Goal: Transaction & Acquisition: Purchase product/service

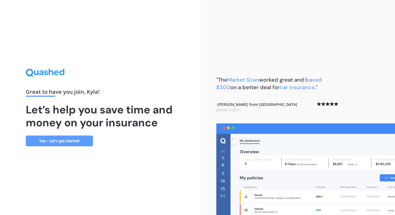
click at [58, 145] on link "Yes - Let’s get started" at bounding box center [59, 140] width 67 height 11
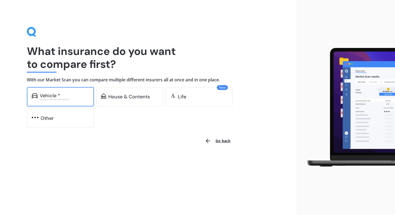
click at [69, 96] on div "Vehicle *" at bounding box center [64, 95] width 49 height 5
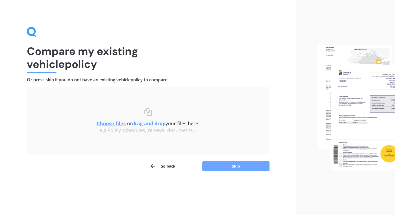
click at [238, 163] on button "Skip" at bounding box center [236, 166] width 67 height 10
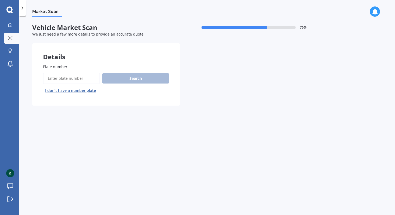
click at [79, 80] on input "Plate number" at bounding box center [71, 78] width 57 height 11
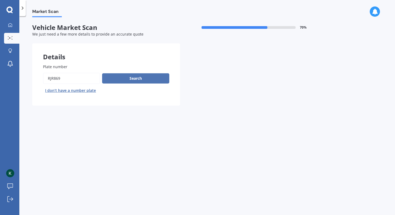
type input "RJR869"
click at [120, 80] on button "Search" at bounding box center [135, 78] width 67 height 10
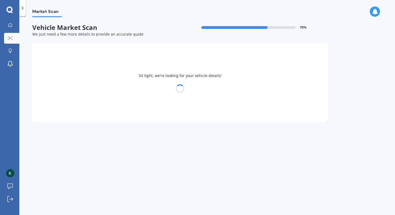
select select "MAZDA"
select select "DEMIO"
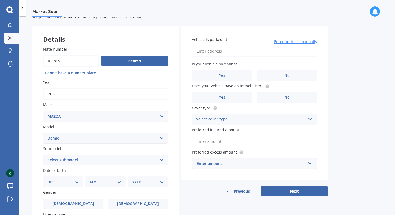
scroll to position [19, 0]
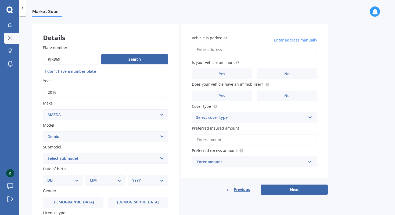
click at [111, 160] on select "Select submodel (All) Diesel Petrol XD Touring Turbo Diesel" at bounding box center [105, 158] width 125 height 11
select select "PETROL"
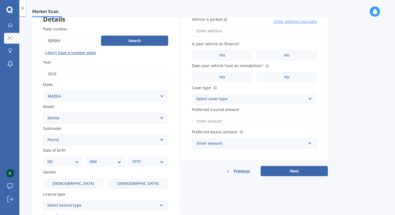
scroll to position [49, 0]
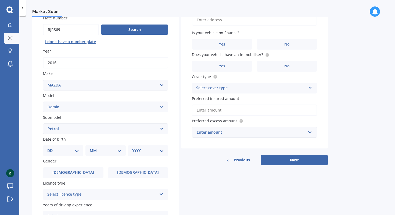
click at [72, 155] on div "DD 01 02 03 04 05 06 07 08 09 10 11 12 13 14 15 16 17 18 19 20 21 22 23 24 25 2…" at bounding box center [63, 150] width 40 height 11
click at [76, 152] on select "DD 01 02 03 04 05 06 07 08 09 10 11 12 13 14 15 16 17 18 19 20 21 22 23 24 25 2…" at bounding box center [63, 150] width 32 height 6
select select "20"
click at [93, 151] on select "MM 01 02 03 04 05 06 07 08 09 10 11 12" at bounding box center [106, 150] width 32 height 6
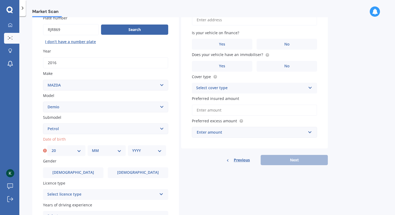
select select "12"
click at [129, 150] on div "YYYY 2025 2024 2023 2022 2021 2020 2019 2018 2017 2016 2015 2014 2013 2012 2011…" at bounding box center [147, 150] width 38 height 11
click at [138, 151] on select "YYYY 2025 2024 2023 2022 2021 2020 2019 2018 2017 2016 2015 2014 2013 2012 2011…" at bounding box center [147, 150] width 30 height 6
select select "2005"
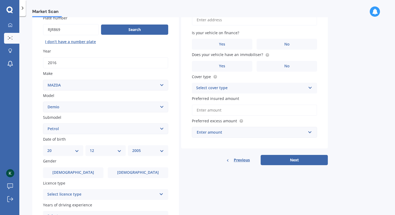
scroll to position [77, 0]
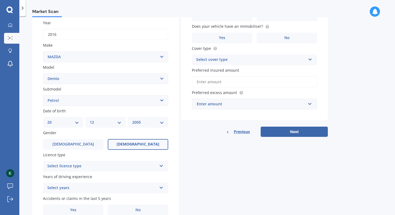
click at [133, 146] on span "Female" at bounding box center [138, 144] width 43 height 5
click at [0, 0] on input "Female" at bounding box center [0, 0] width 0 height 0
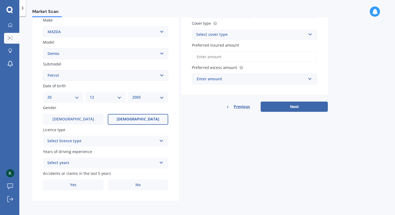
click at [86, 141] on div "Select licence type" at bounding box center [102, 141] width 110 height 6
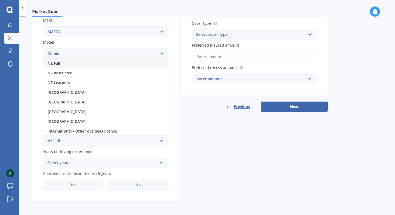
click at [77, 63] on div "NZ Full" at bounding box center [105, 63] width 125 height 10
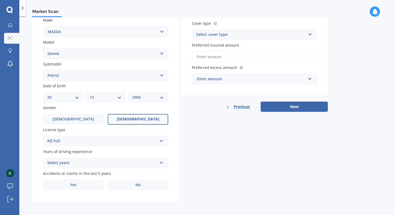
click at [79, 162] on div "Select years" at bounding box center [102, 162] width 110 height 6
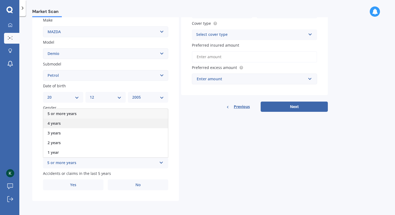
click at [75, 125] on div "4 years" at bounding box center [105, 123] width 125 height 10
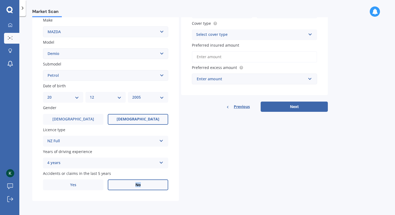
drag, startPoint x: 85, startPoint y: 186, endPoint x: 153, endPoint y: 185, distance: 67.5
click at [153, 185] on div "Yes No" at bounding box center [105, 184] width 125 height 11
click at [153, 185] on label "No" at bounding box center [138, 184] width 61 height 11
click at [0, 0] on input "No" at bounding box center [0, 0] width 0 height 0
click at [153, 185] on label "No" at bounding box center [138, 184] width 61 height 11
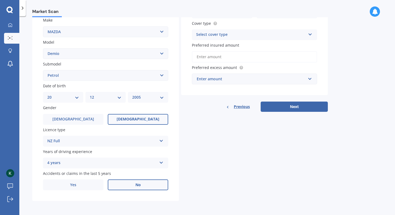
click at [0, 0] on input "No" at bounding box center [0, 0] width 0 height 0
click at [231, 36] on div "Select cover type" at bounding box center [251, 34] width 110 height 6
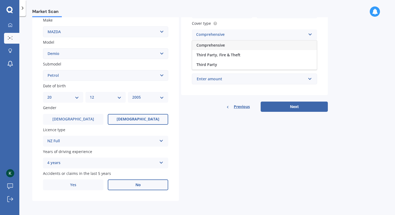
click at [230, 44] on div "Comprehensive" at bounding box center [254, 45] width 125 height 10
click at [232, 54] on input "Preferred insured amount" at bounding box center [254, 56] width 125 height 11
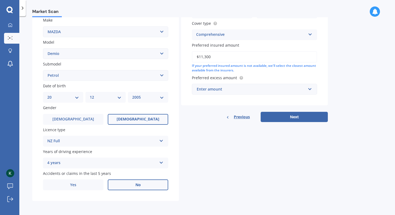
type input "$11,300"
click at [241, 88] on div "Enter amount" at bounding box center [251, 89] width 109 height 6
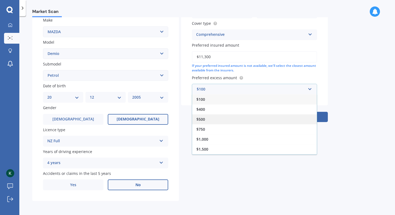
click at [228, 114] on div "$500" at bounding box center [254, 119] width 125 height 10
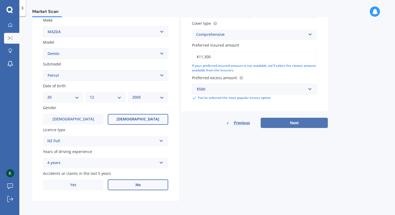
click at [280, 120] on button "Next" at bounding box center [294, 123] width 67 height 10
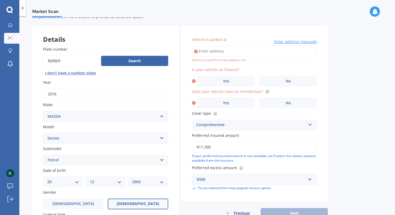
scroll to position [0, 0]
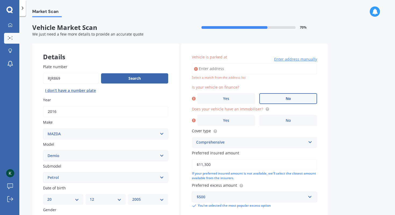
click at [281, 97] on label "No" at bounding box center [289, 98] width 58 height 11
click at [0, 0] on input "No" at bounding box center [0, 0] width 0 height 0
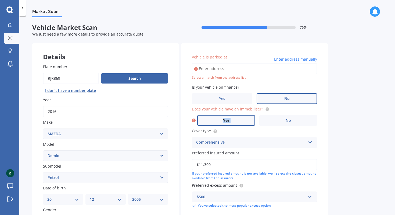
drag, startPoint x: 272, startPoint y: 120, endPoint x: 221, endPoint y: 121, distance: 50.8
click at [221, 121] on div "Yes No" at bounding box center [254, 120] width 125 height 11
click at [221, 121] on label "Yes" at bounding box center [226, 120] width 58 height 11
click at [0, 0] on input "Yes" at bounding box center [0, 0] width 0 height 0
click at [210, 70] on input "Vehicle is parked at" at bounding box center [254, 68] width 125 height 11
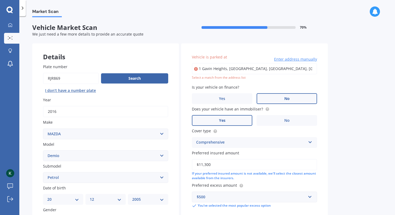
type input "1 Gavin Heights, Rototuna, Hamilton 3210"
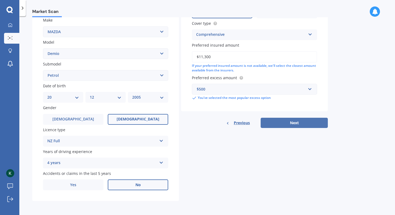
scroll to position [103, 0]
click at [290, 120] on button "Next" at bounding box center [294, 123] width 67 height 10
select select "20"
select select "12"
select select "2005"
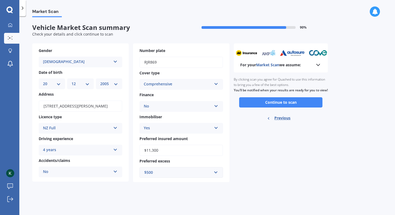
scroll to position [0, 0]
click at [287, 107] on button "Continue to scan" at bounding box center [280, 102] width 83 height 10
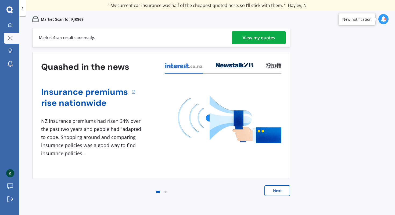
click at [262, 42] on div "View my quotes" at bounding box center [259, 37] width 33 height 13
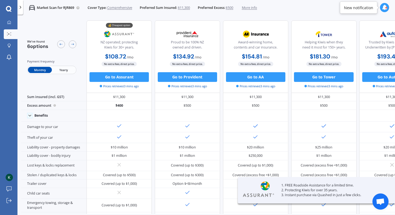
click at [58, 69] on span "Yearly" at bounding box center [64, 70] width 24 height 6
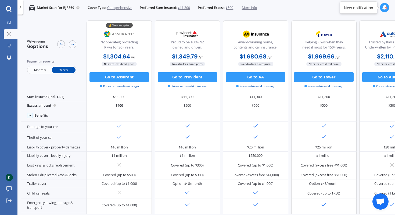
click at [116, 34] on img at bounding box center [119, 34] width 32 height 12
click at [108, 34] on img at bounding box center [119, 34] width 32 height 12
